Goal: Check status: Check status

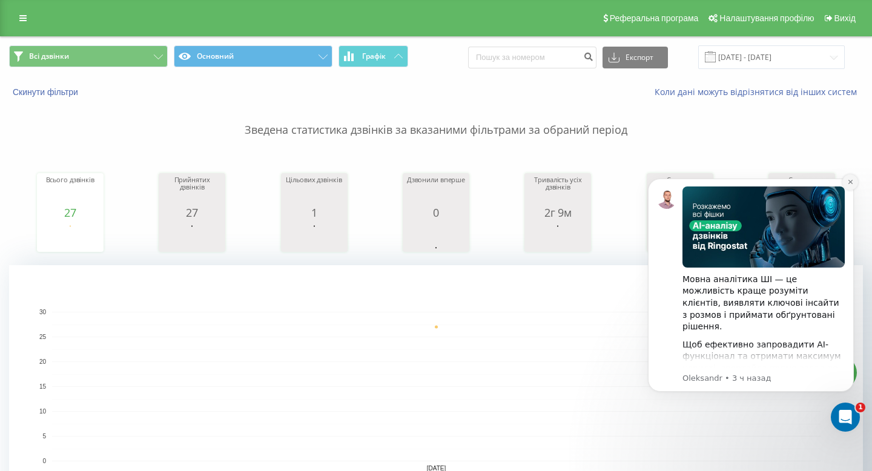
click at [849, 183] on icon "Dismiss notification" at bounding box center [850, 182] width 7 height 7
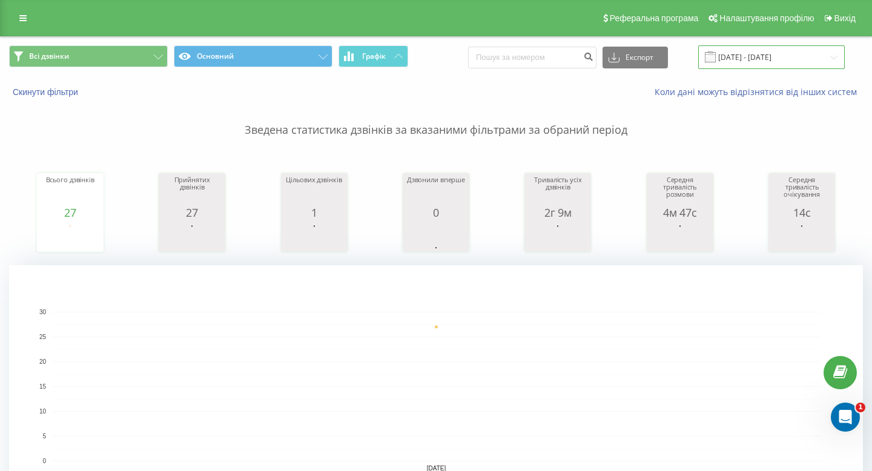
click at [763, 59] on input "20.08.2025 - 20.08.2025" at bounding box center [771, 57] width 147 height 24
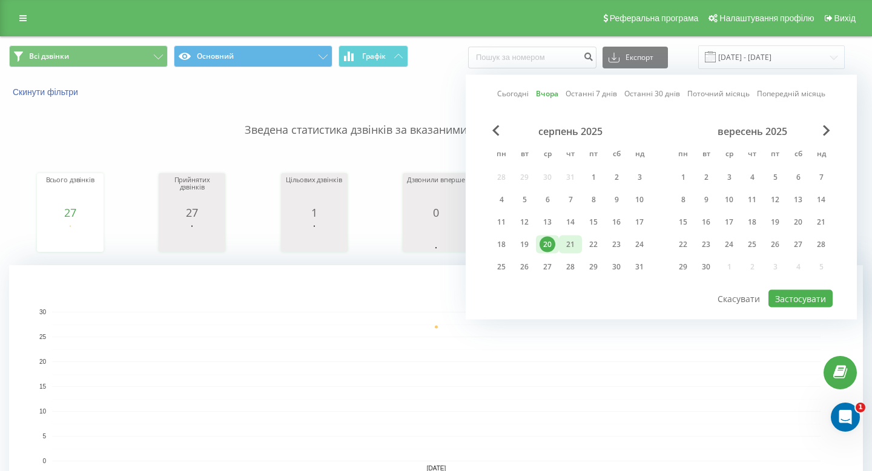
click at [572, 248] on div "21" at bounding box center [571, 245] width 16 height 16
click at [785, 300] on button "Застосувати" at bounding box center [801, 299] width 64 height 18
type input "[DATE] - [DATE]"
